Goal: Task Accomplishment & Management: Use online tool/utility

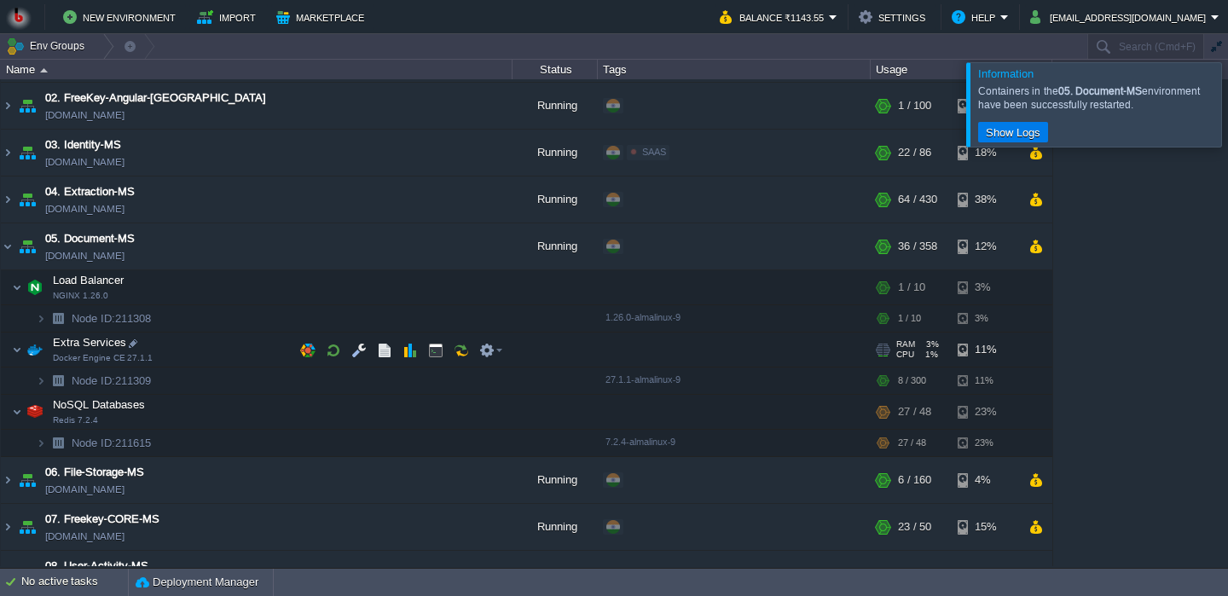
scroll to position [84, 0]
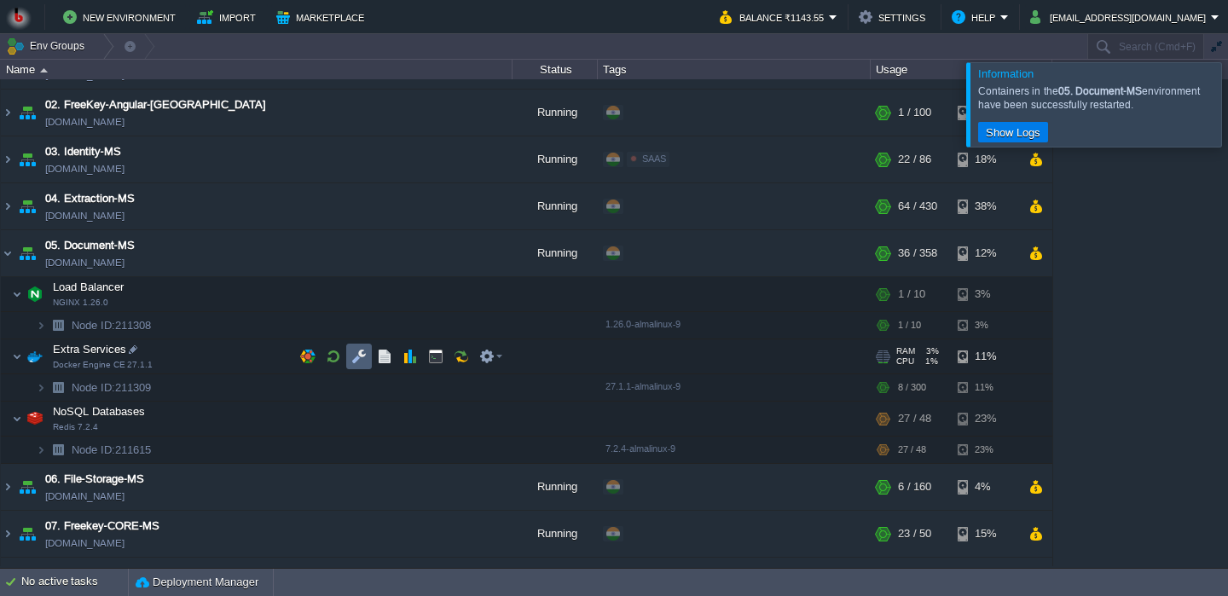
click at [356, 358] on button "button" at bounding box center [358, 356] width 15 height 15
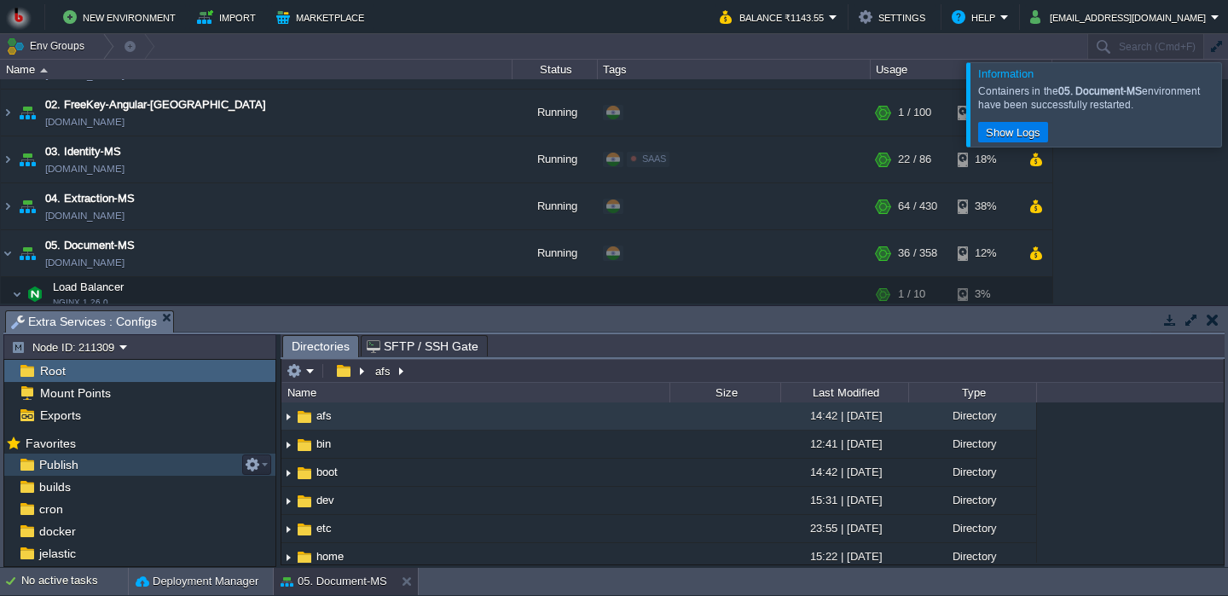
click at [165, 470] on div "Publish" at bounding box center [139, 465] width 271 height 22
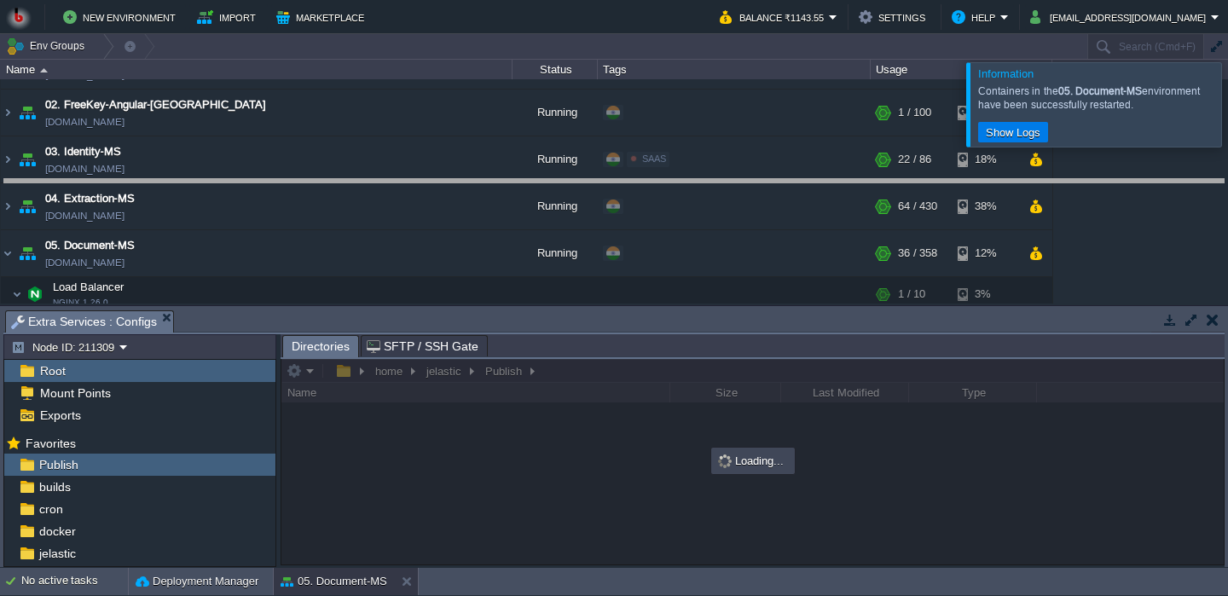
drag, startPoint x: 528, startPoint y: 322, endPoint x: 469, endPoint y: 185, distance: 149.4
click at [469, 185] on body "New Environment Import Marketplace Bonus ₹0.00 Upgrade Account Balance ₹1143.55…" at bounding box center [614, 298] width 1228 height 596
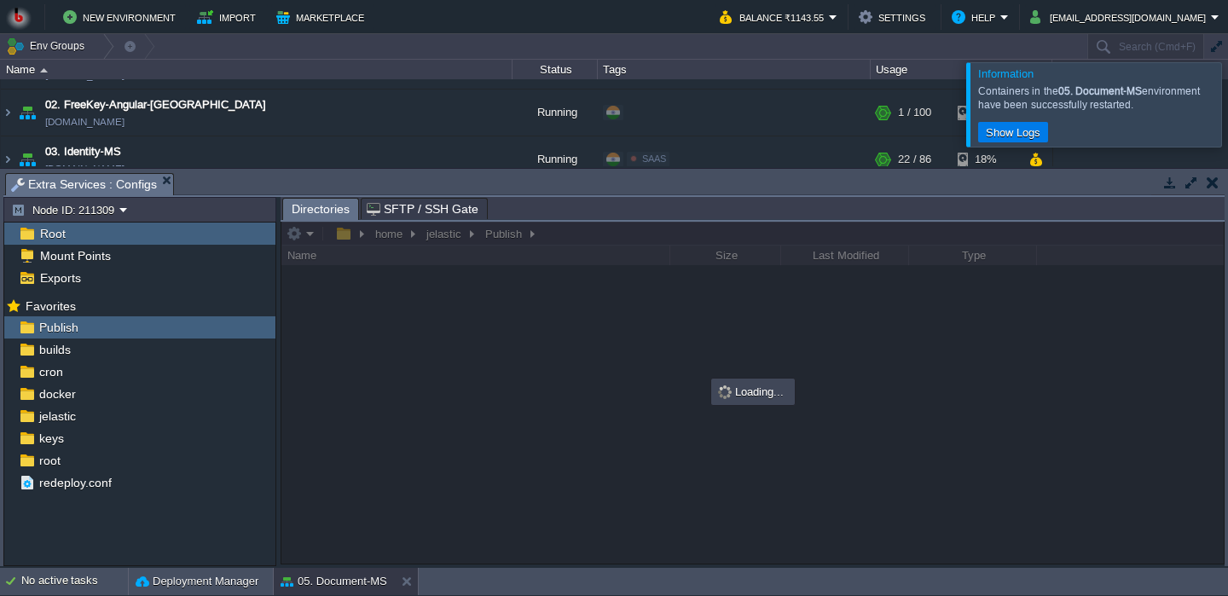
click at [535, 424] on div at bounding box center [752, 393] width 942 height 342
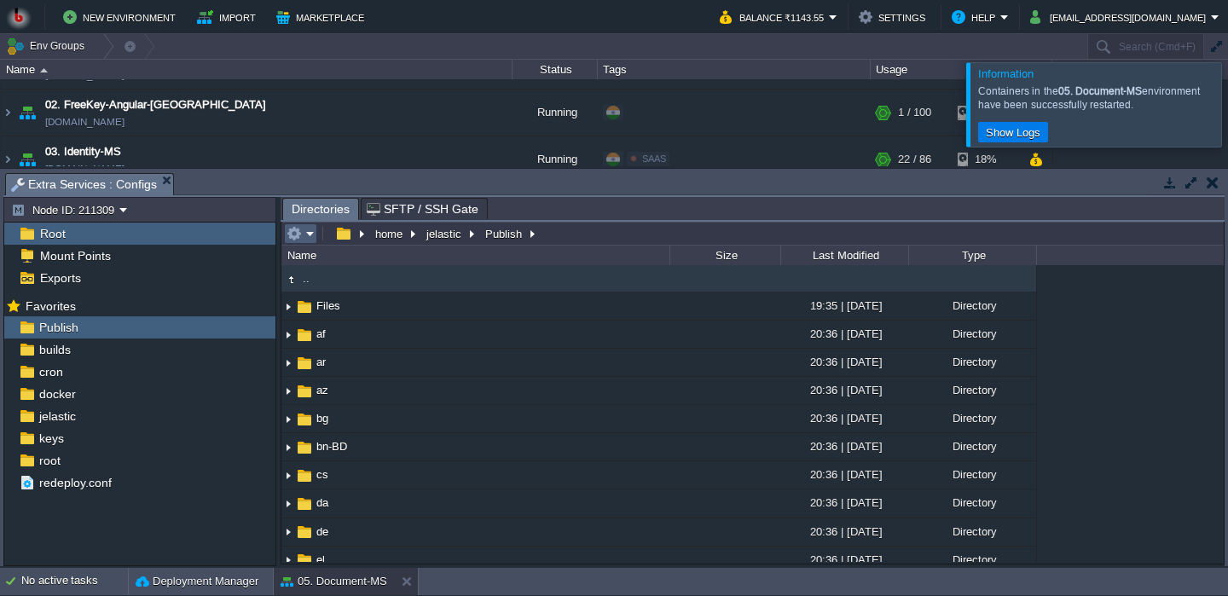
click at [311, 241] on em at bounding box center [301, 233] width 28 height 15
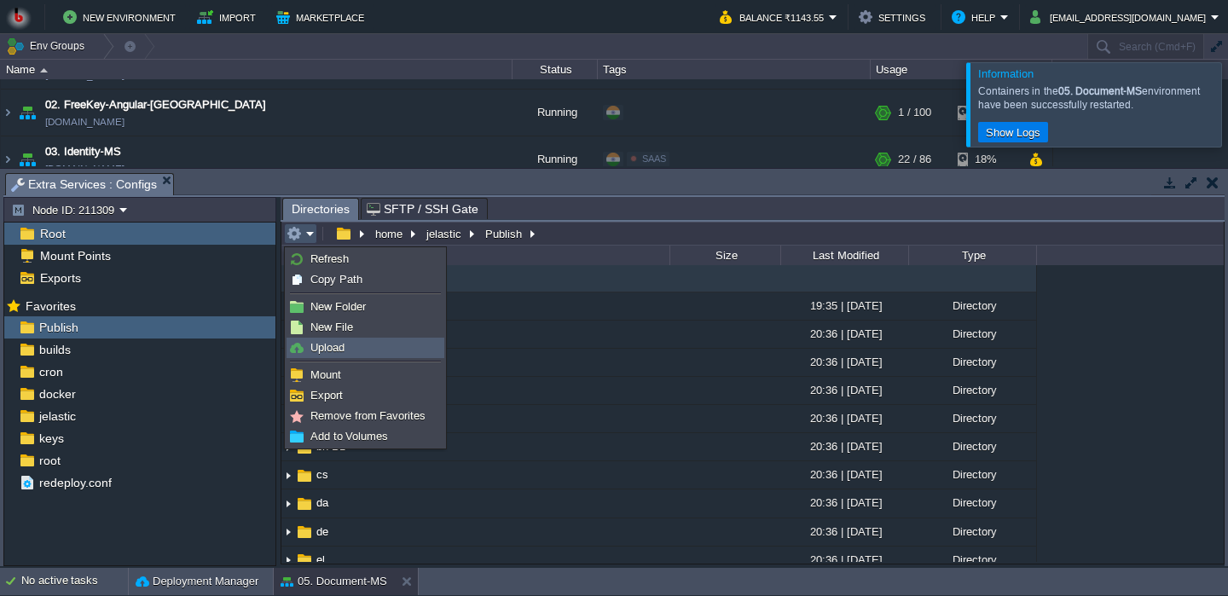
click at [335, 353] on span "Upload" at bounding box center [327, 347] width 34 height 13
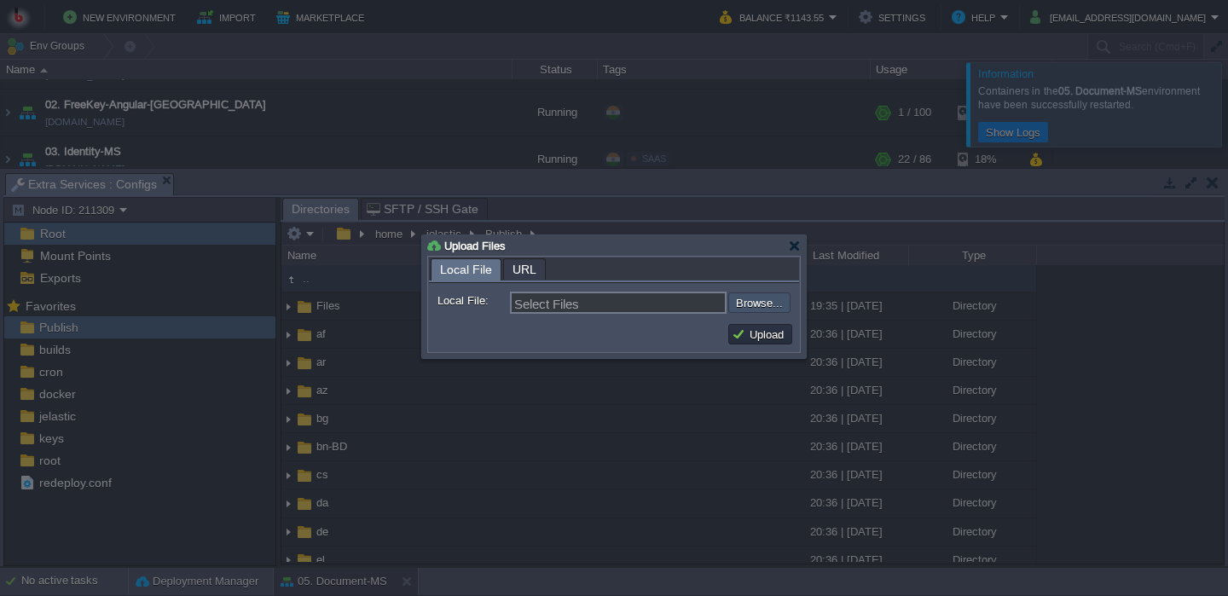
click at [774, 307] on input "file" at bounding box center [683, 302] width 216 height 20
type input "C:\fakepath\PdfGenerateMicroservice.dll"
type input "PdfGenerateMicroservice.dll"
click at [765, 336] on button "Upload" at bounding box center [760, 334] width 57 height 15
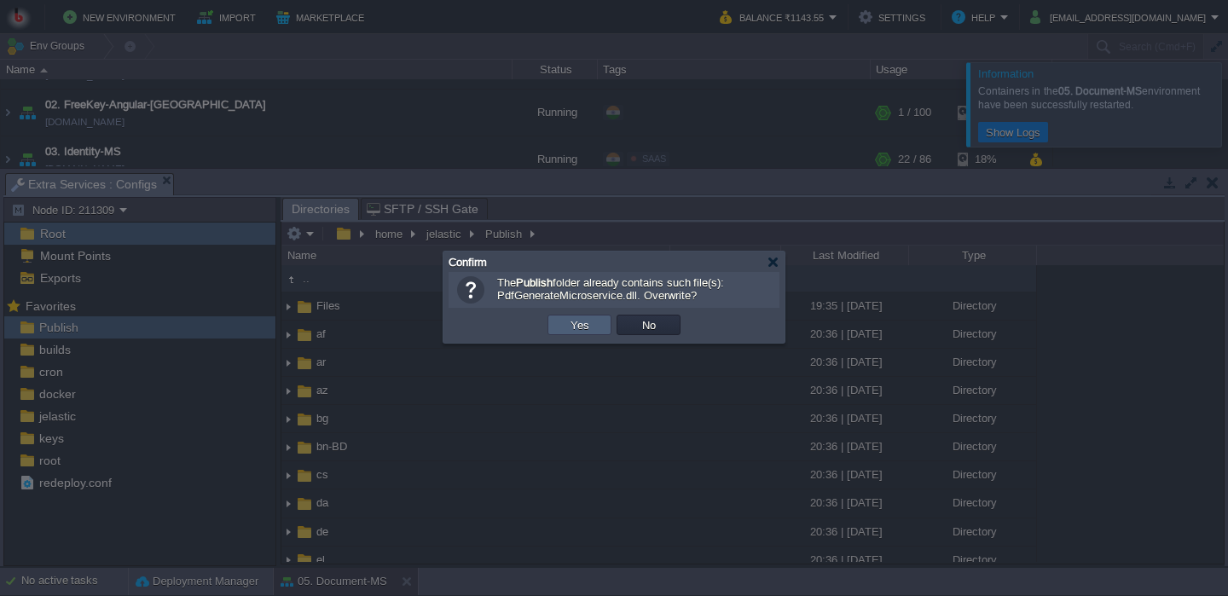
click at [593, 330] on td "Yes" at bounding box center [579, 325] width 64 height 20
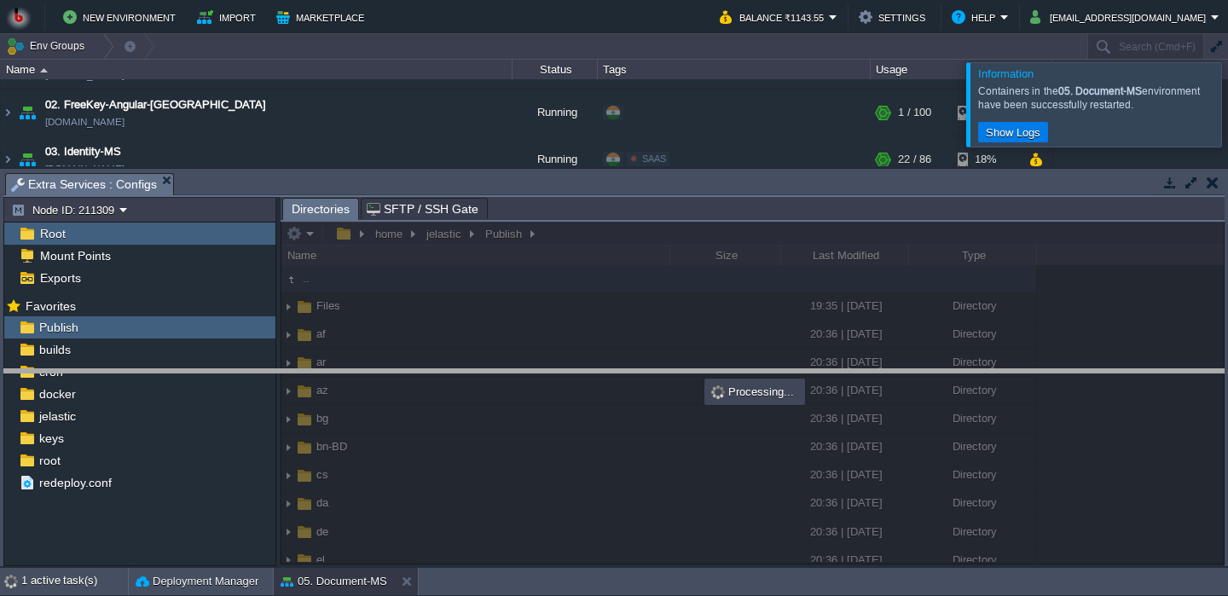
drag, startPoint x: 684, startPoint y: 191, endPoint x: 683, endPoint y: 386, distance: 195.3
click at [684, 387] on body "New Environment Import Marketplace Bonus ₹0.00 Upgrade Account Balance ₹1143.55…" at bounding box center [614, 298] width 1228 height 596
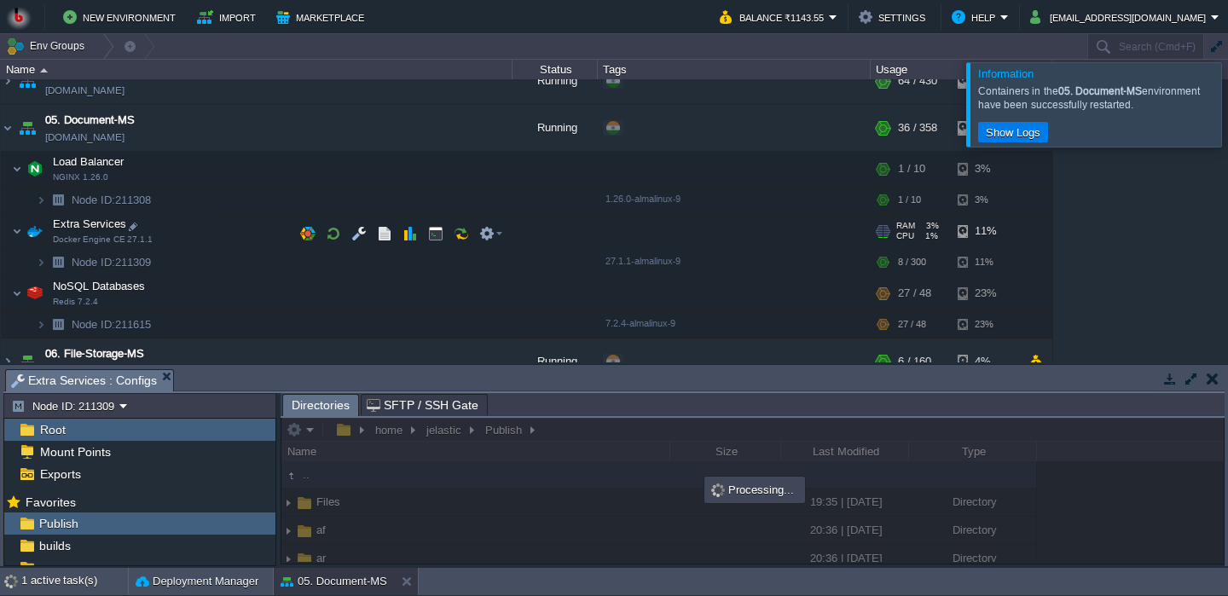
scroll to position [208, 0]
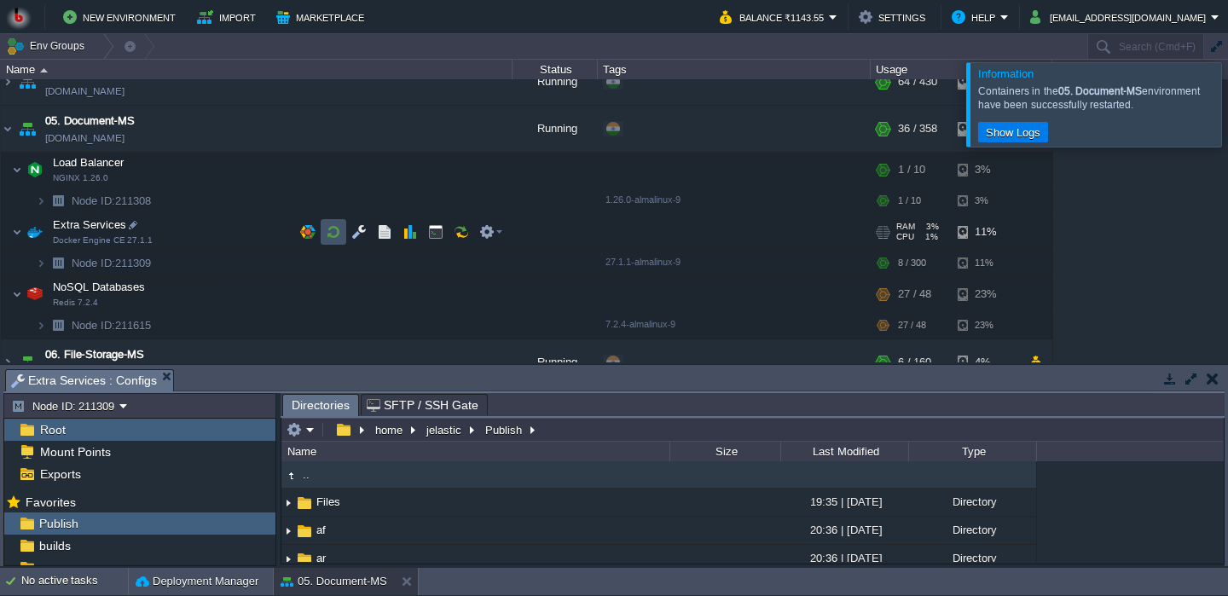
click at [327, 229] on button "button" at bounding box center [333, 231] width 15 height 15
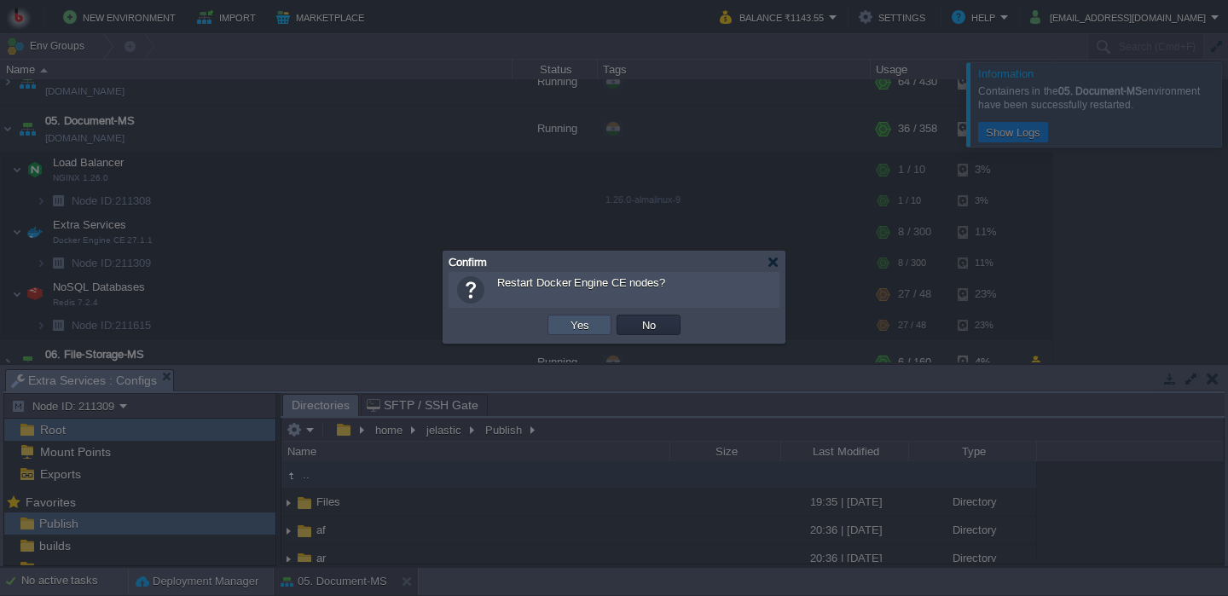
click at [579, 327] on button "Yes" at bounding box center [579, 324] width 29 height 15
